Goal: Transaction & Acquisition: Purchase product/service

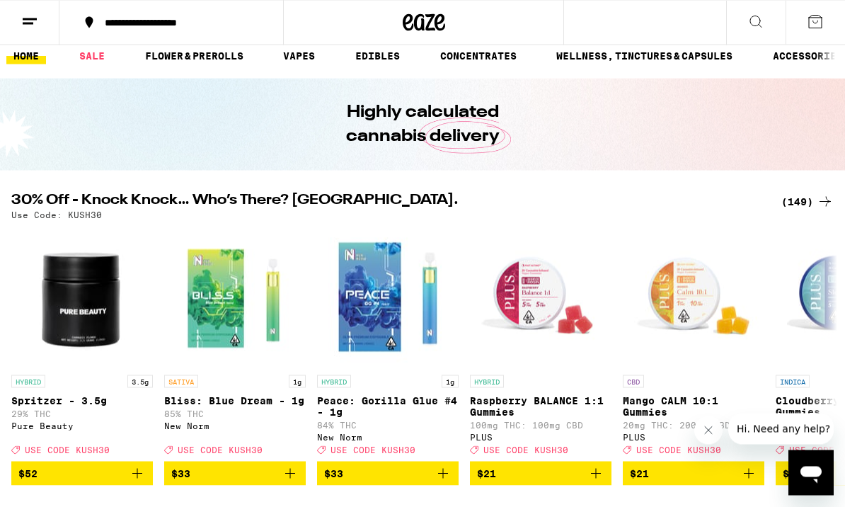
scroll to position [12, 0]
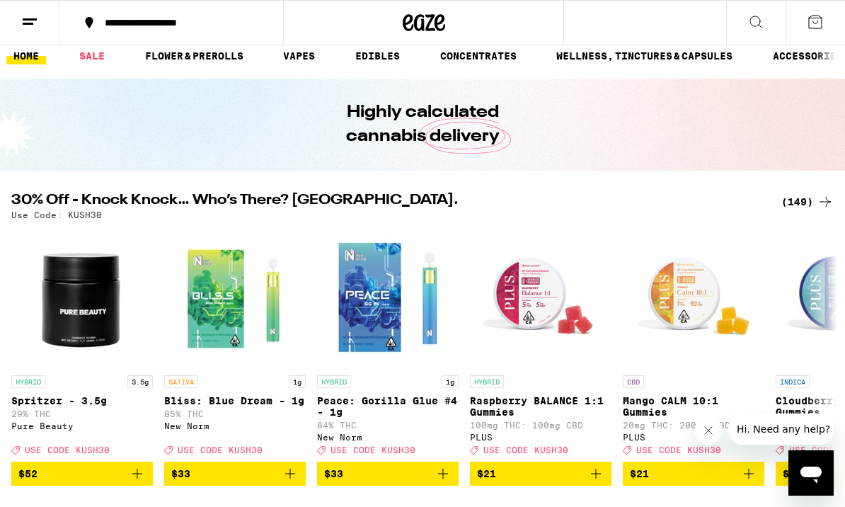
click at [96, 62] on link "SALE" at bounding box center [92, 55] width 40 height 17
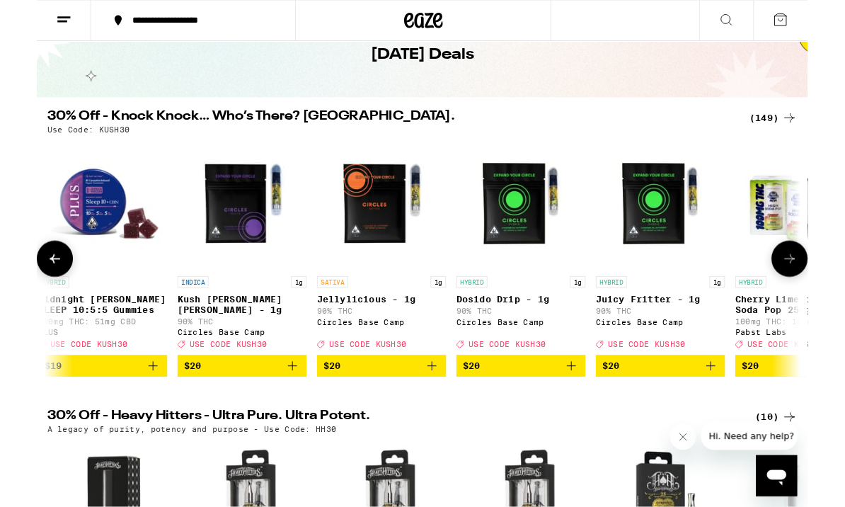
scroll to position [76, 0]
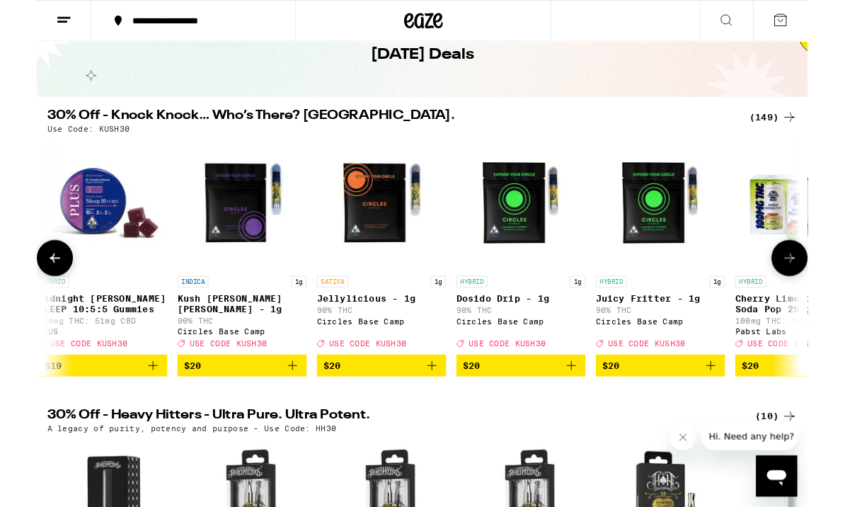
click at [428, 409] on icon "Add to bag" at bounding box center [433, 400] width 17 height 17
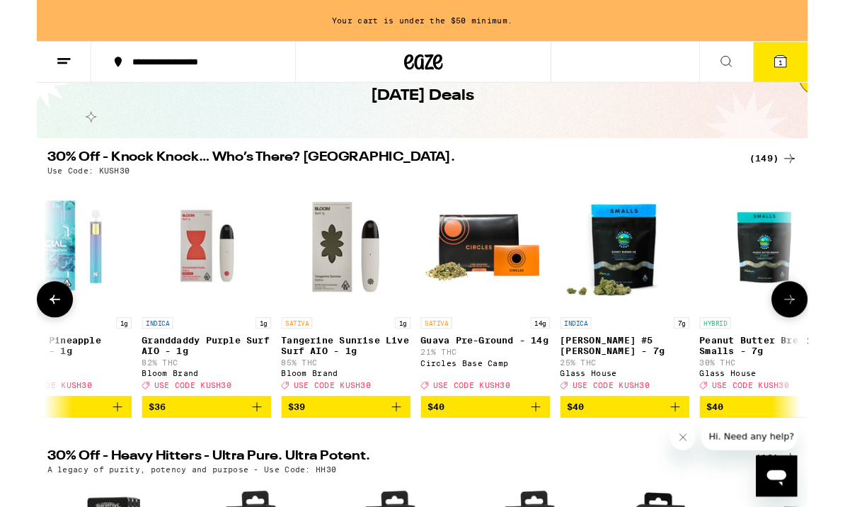
scroll to position [0, 17646]
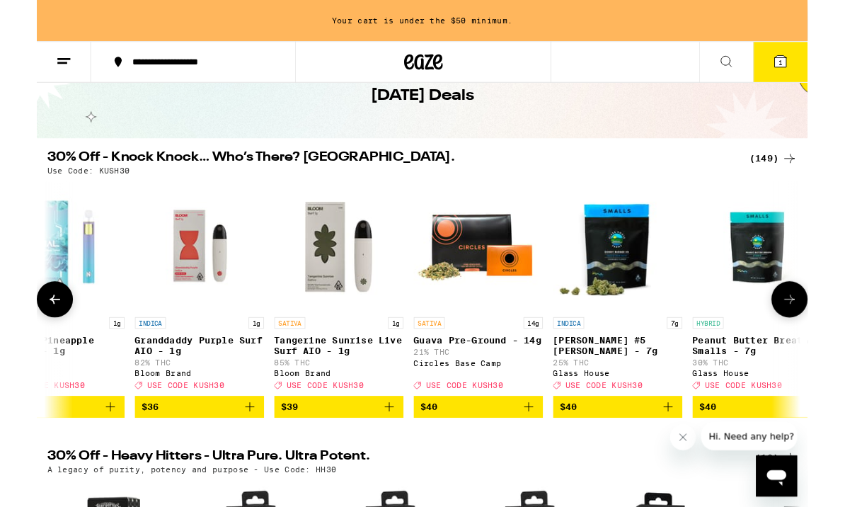
click at [539, 455] on icon "Add to bag" at bounding box center [539, 446] width 17 height 17
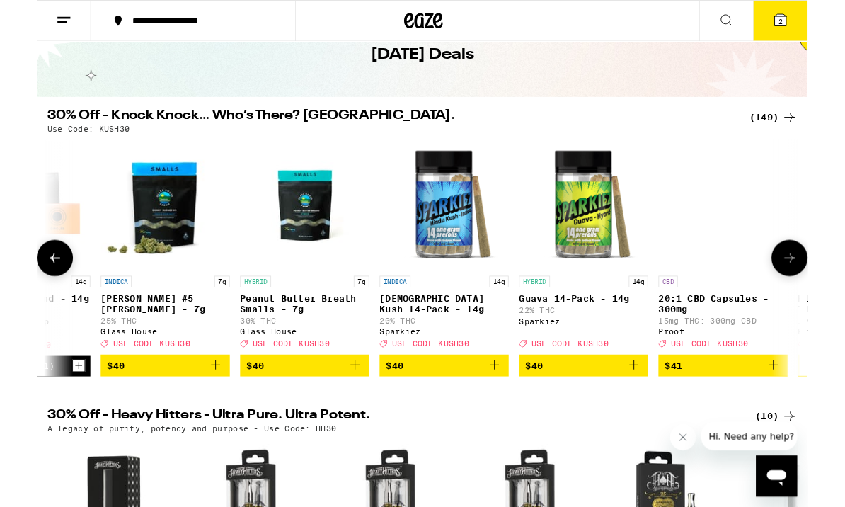
scroll to position [0, 18144]
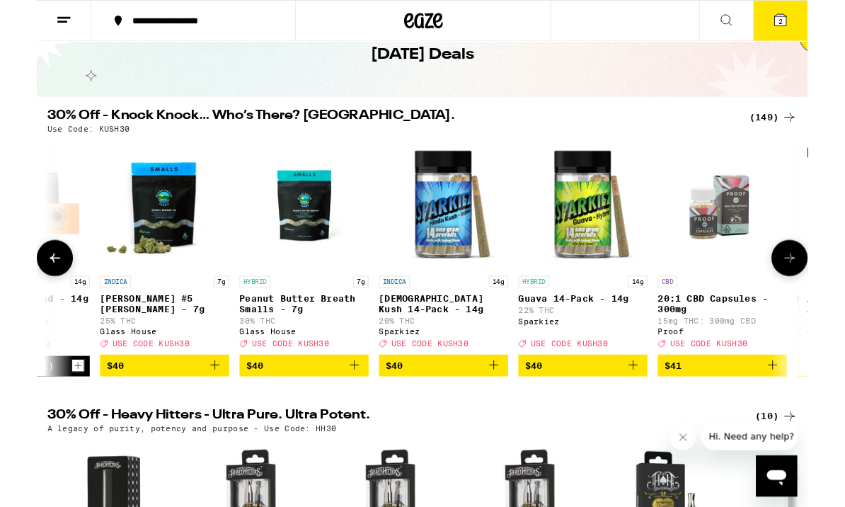
click at [658, 408] on icon "Add to bag" at bounding box center [654, 400] width 17 height 17
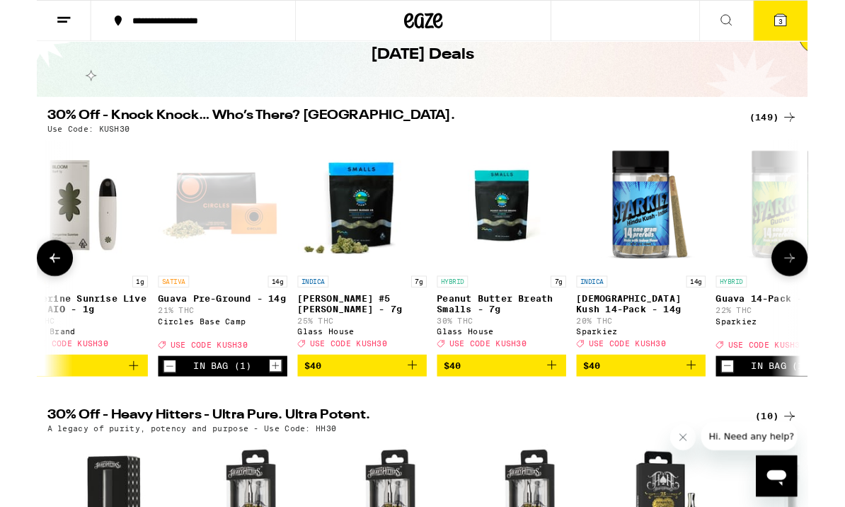
scroll to position [0, 17928]
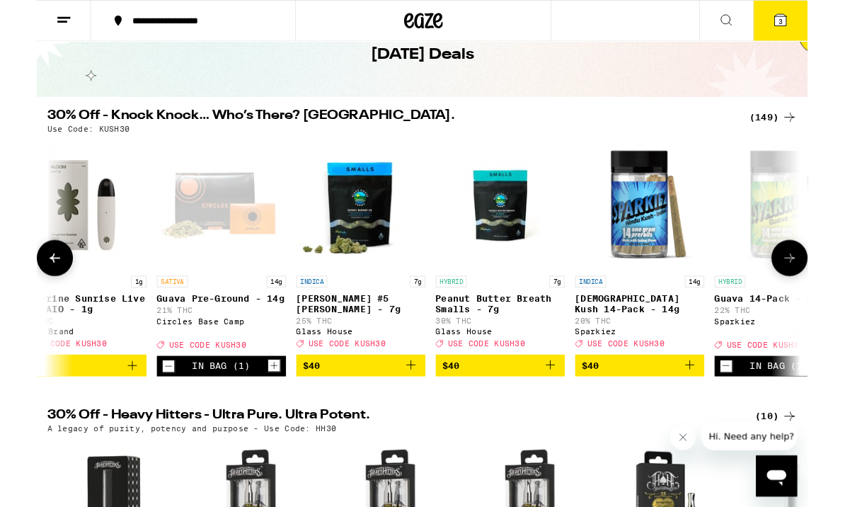
click at [140, 410] on icon "Decrement" at bounding box center [144, 401] width 13 height 17
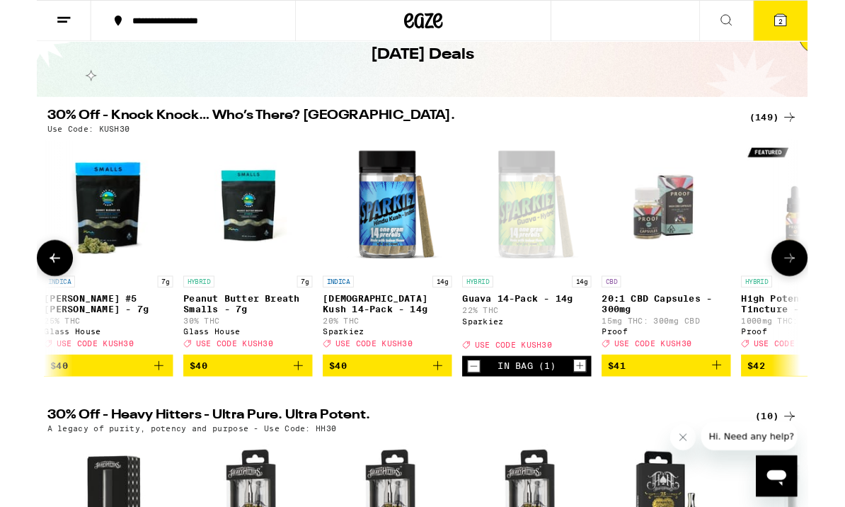
scroll to position [0, 18204]
click at [600, 410] on icon "Increment" at bounding box center [596, 401] width 13 height 17
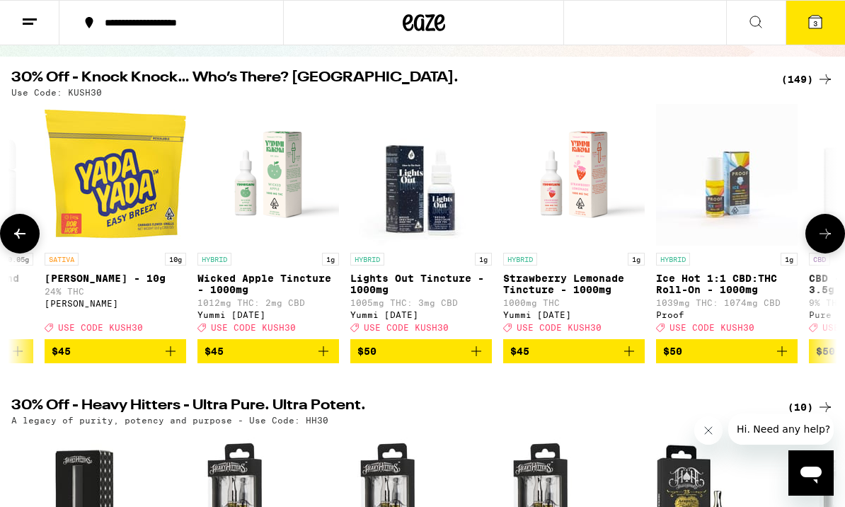
scroll to position [0, 19694]
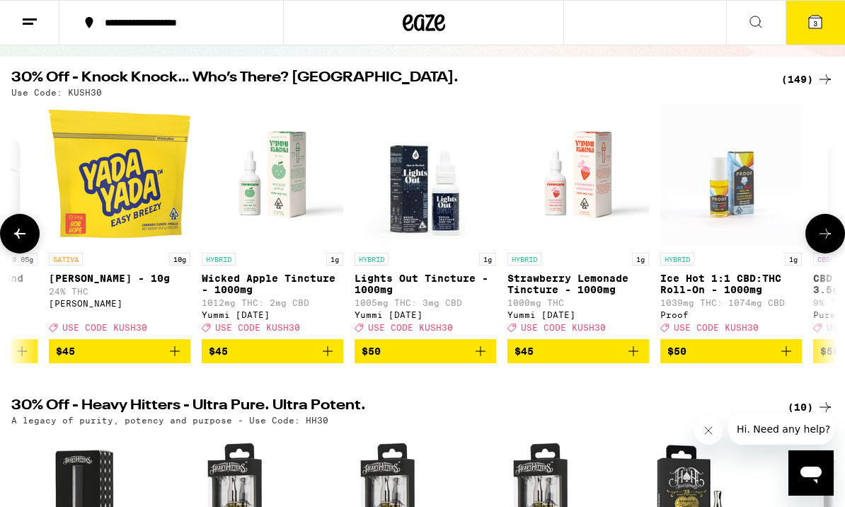
click at [817, 38] on button "3" at bounding box center [815, 23] width 59 height 44
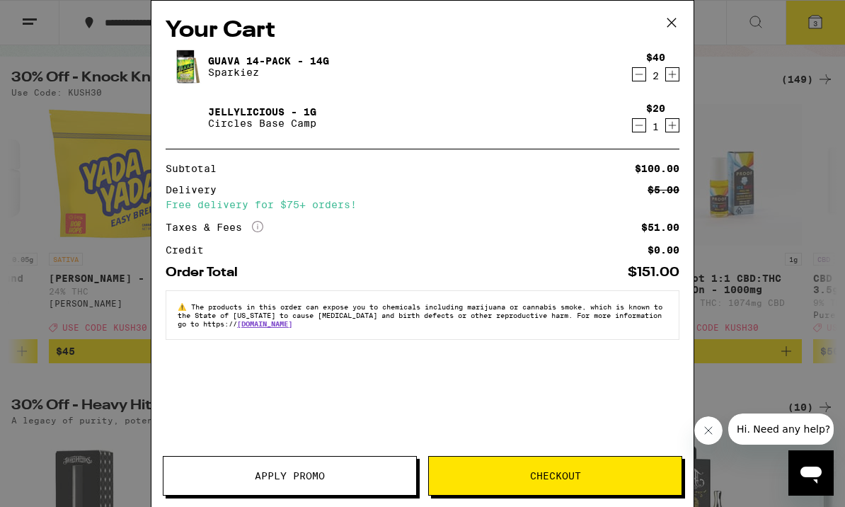
click at [307, 482] on button "Apply Promo" at bounding box center [290, 476] width 254 height 40
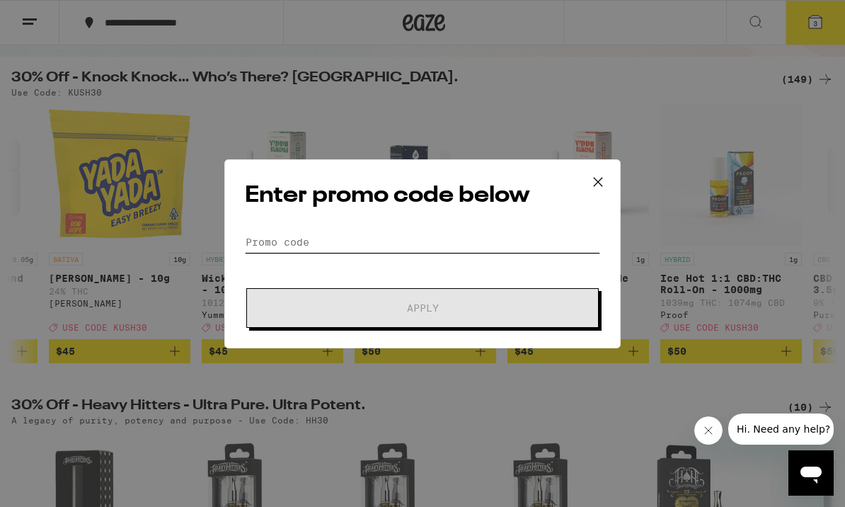
click at [447, 236] on input "Promo Code" at bounding box center [422, 242] width 355 height 21
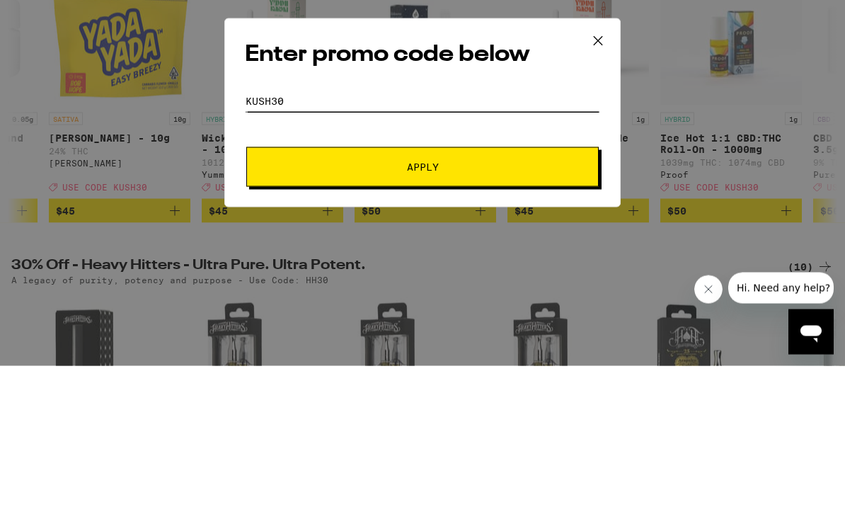
type input "Kush30"
click at [481, 288] on button "Apply" at bounding box center [422, 308] width 353 height 40
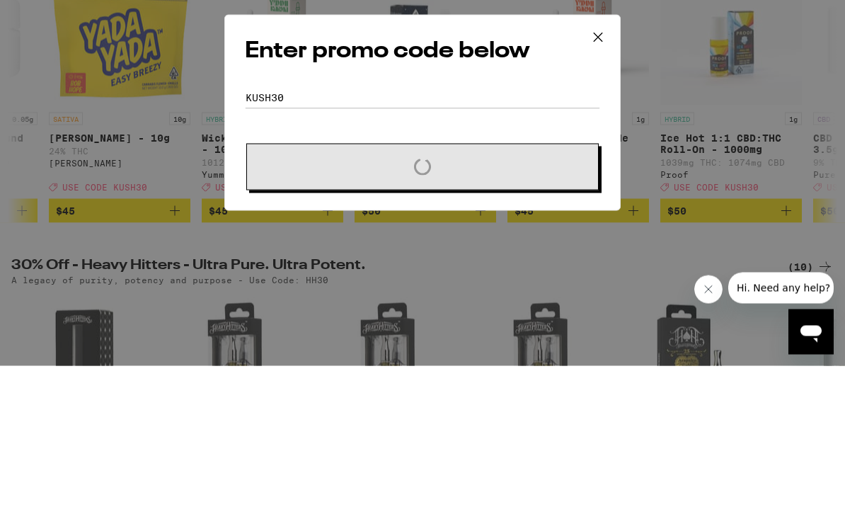
scroll to position [267, 0]
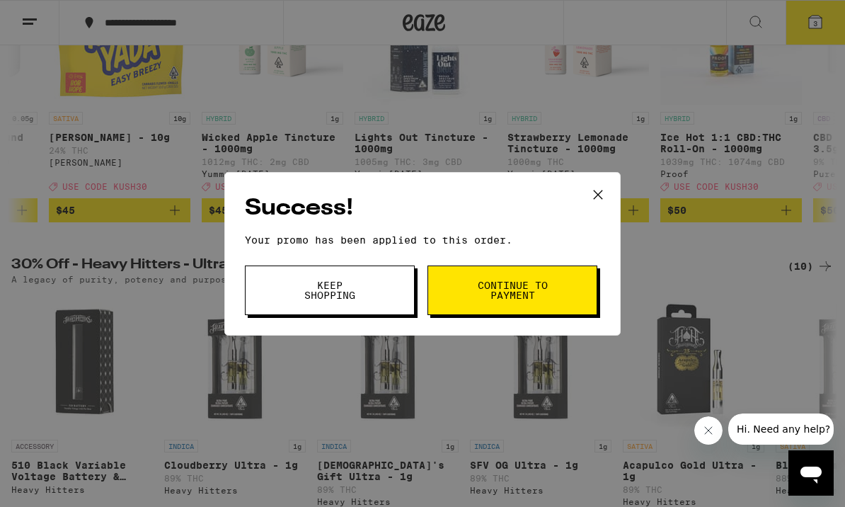
click at [553, 291] on button "Continue to payment" at bounding box center [513, 291] width 170 height 50
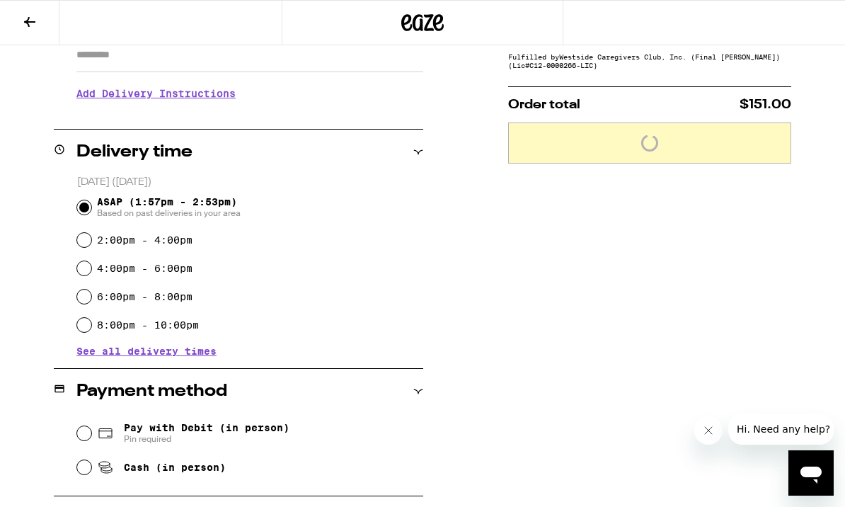
scroll to position [1, 0]
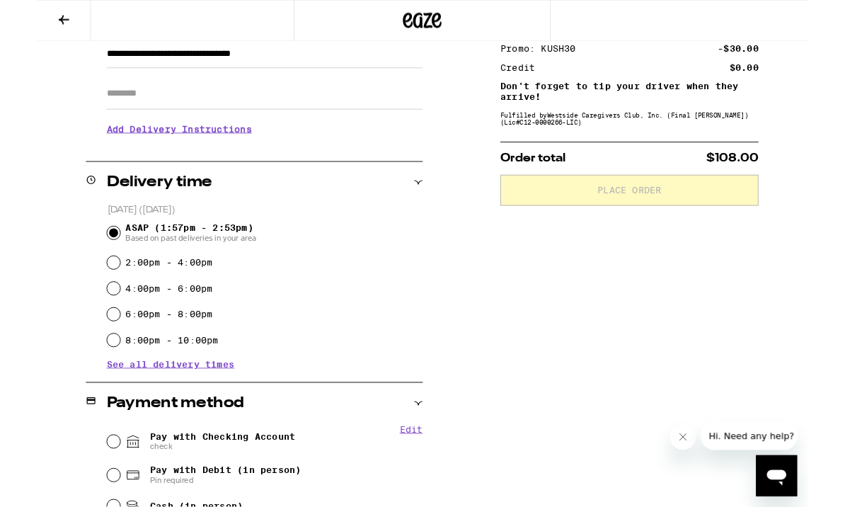
click at [139, 492] on span "check" at bounding box center [203, 489] width 159 height 11
click at [91, 491] on input "Pay with Checking Account check" at bounding box center [84, 484] width 14 height 14
radio input "true"
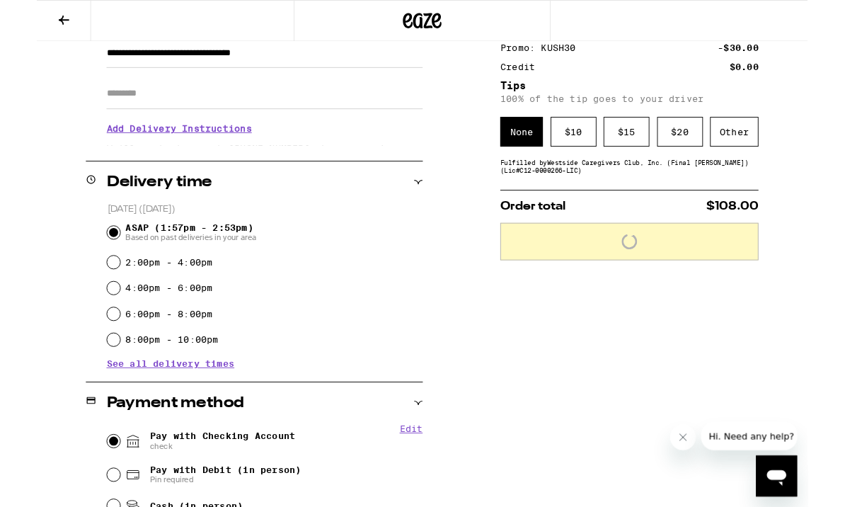
click at [715, 144] on div "$ 20" at bounding box center [706, 144] width 50 height 33
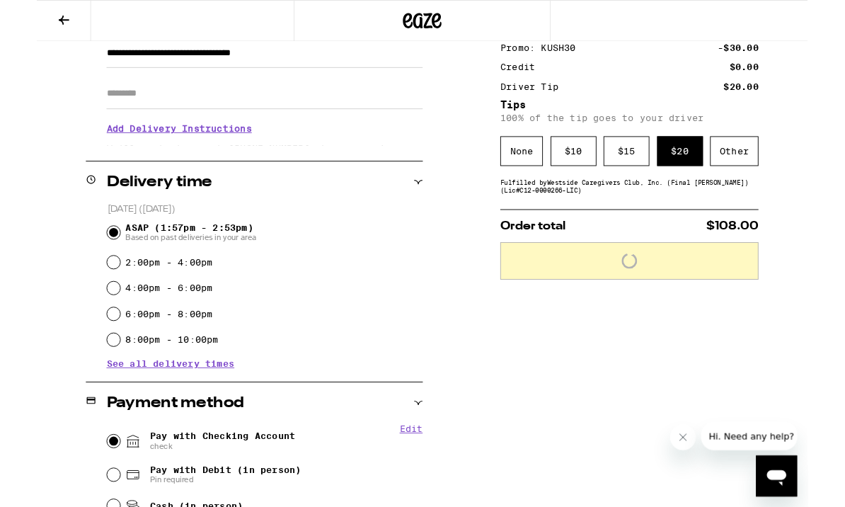
click at [773, 181] on div "Other" at bounding box center [765, 165] width 53 height 33
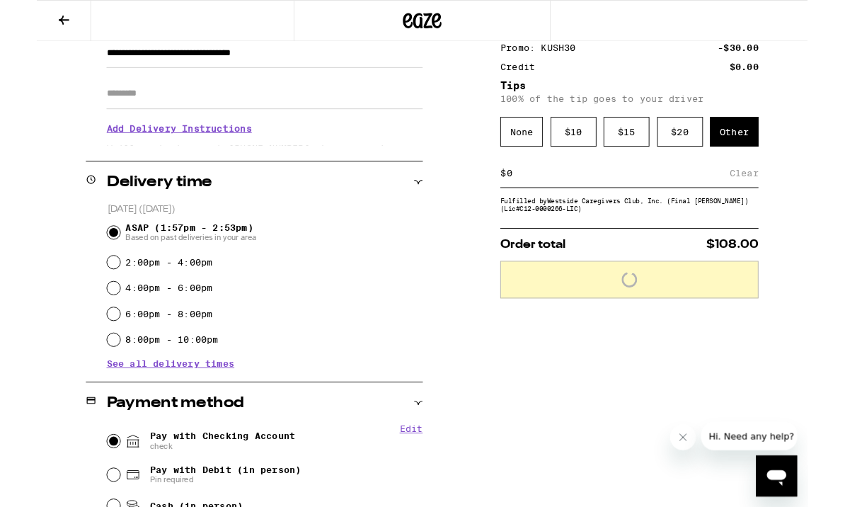
scroll to position [219, 0]
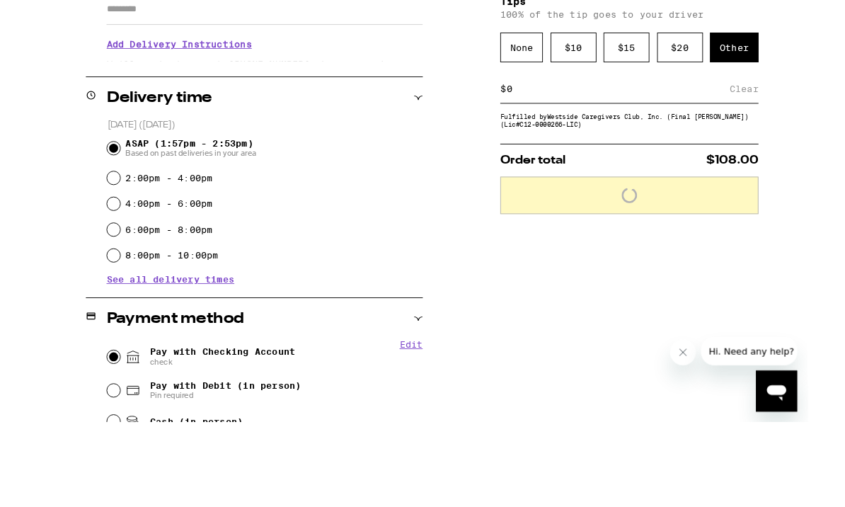
click at [598, 184] on input at bounding box center [637, 190] width 245 height 13
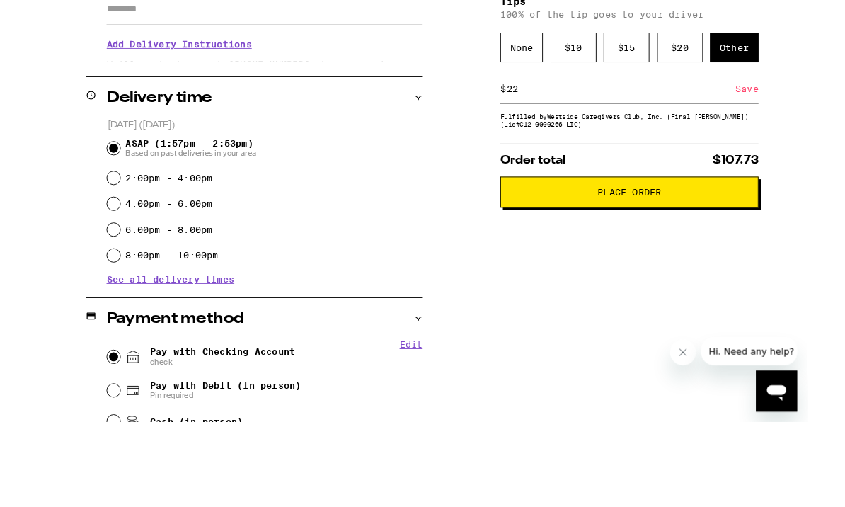
click at [780, 175] on div "Save" at bounding box center [778, 190] width 25 height 31
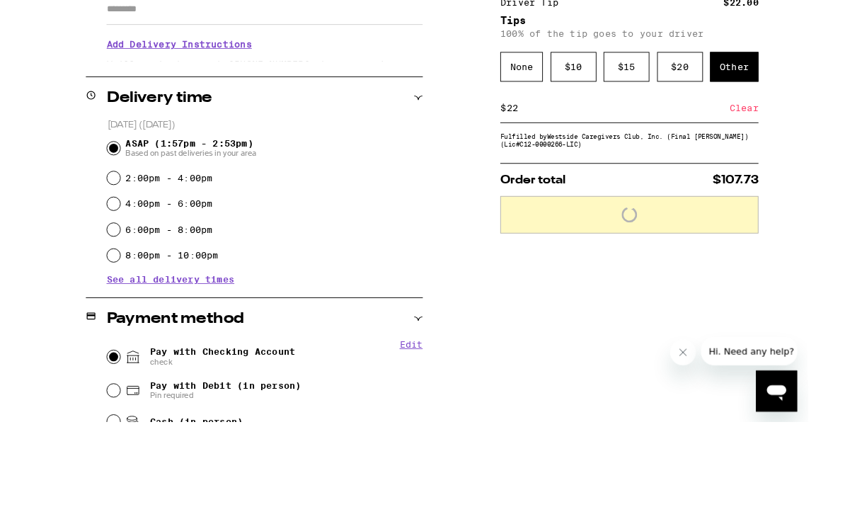
scroll to position [312, 0]
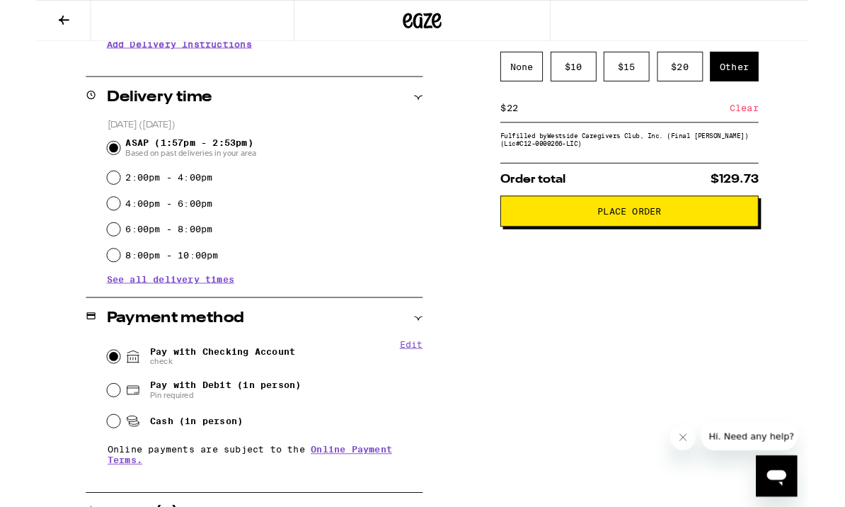
click at [615, 125] on input "22" at bounding box center [637, 118] width 245 height 13
type input "20"
click at [780, 123] on div "Save" at bounding box center [778, 118] width 25 height 31
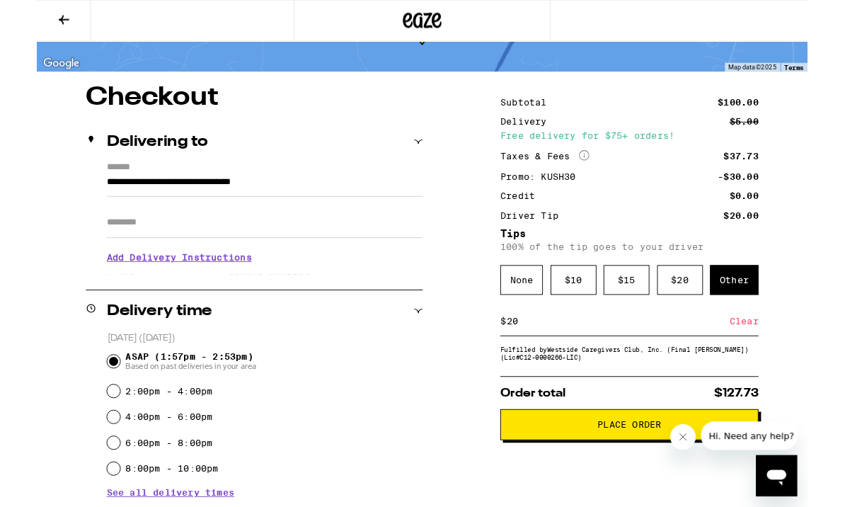
scroll to position [79, 0]
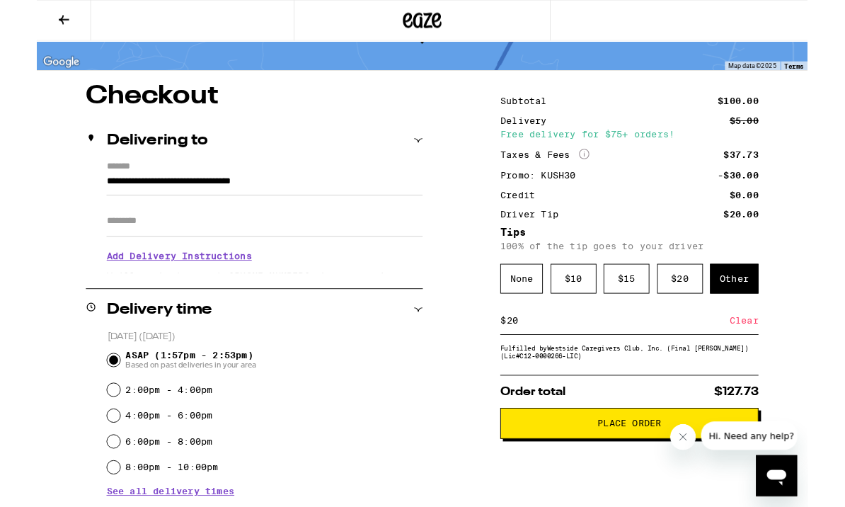
click at [603, 469] on span "Place Order" at bounding box center [649, 465] width 259 height 10
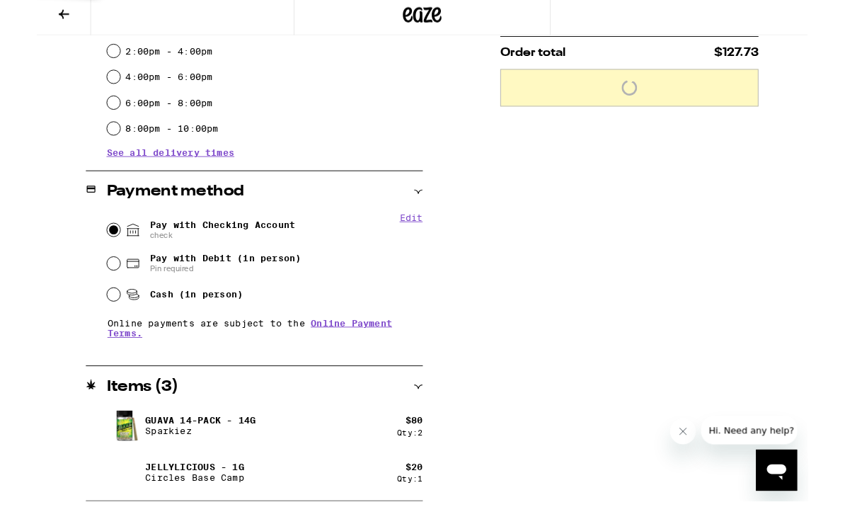
scroll to position [444, 0]
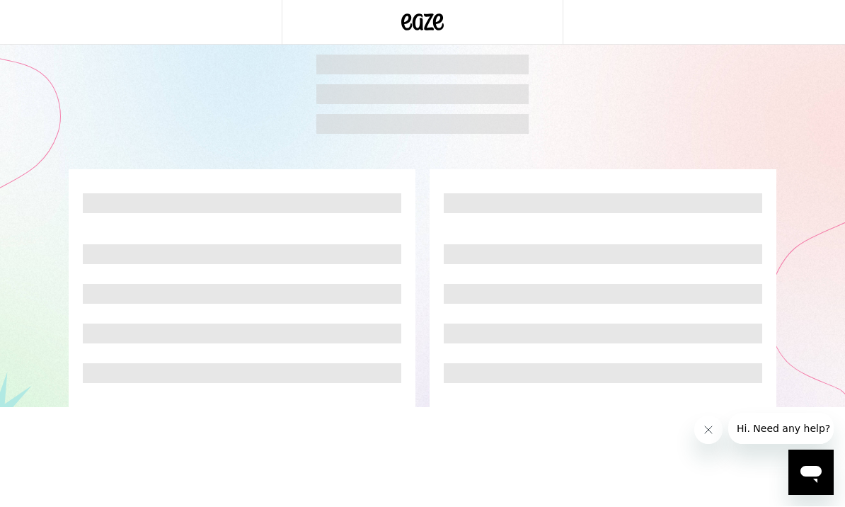
scroll to position [1, 0]
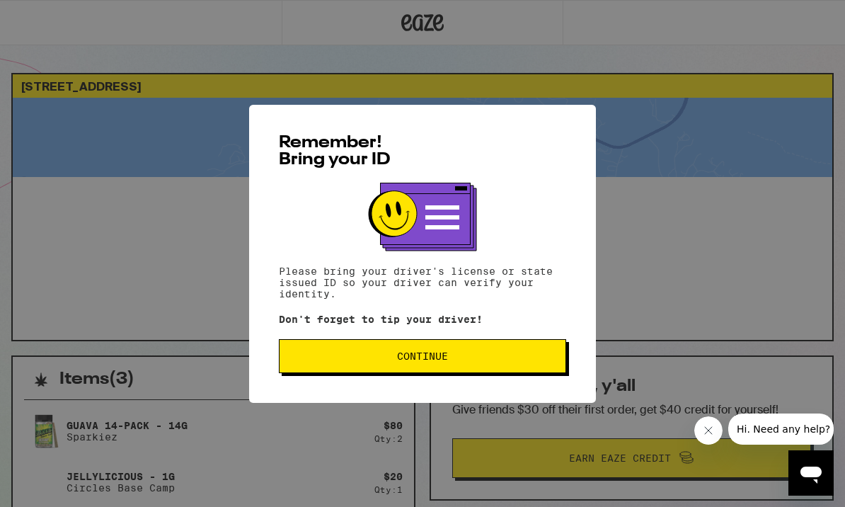
click at [504, 360] on span "Continue" at bounding box center [422, 356] width 263 height 10
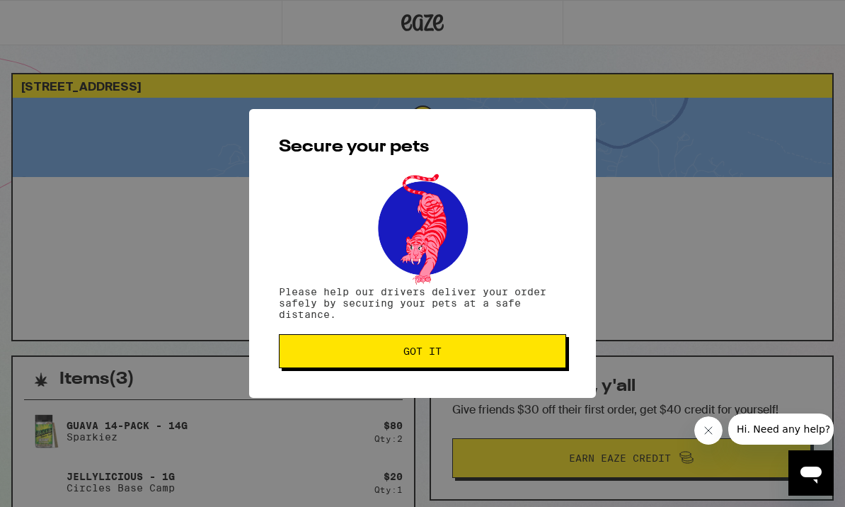
click at [467, 362] on button "Got it" at bounding box center [422, 351] width 287 height 34
click at [486, 355] on span "Got it" at bounding box center [422, 351] width 263 height 10
